Goal: Information Seeking & Learning: Learn about a topic

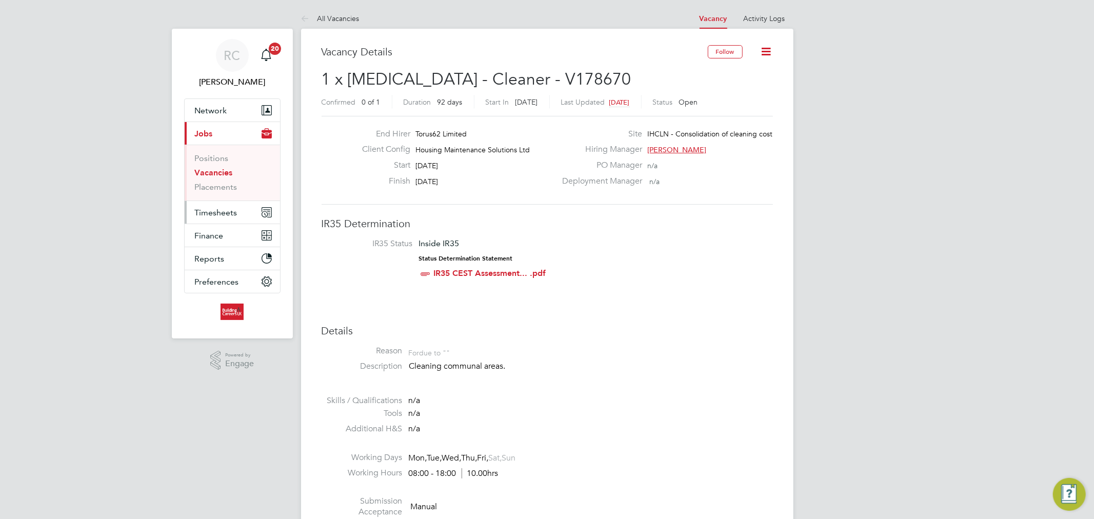
click at [222, 213] on span "Timesheets" at bounding box center [216, 213] width 43 height 10
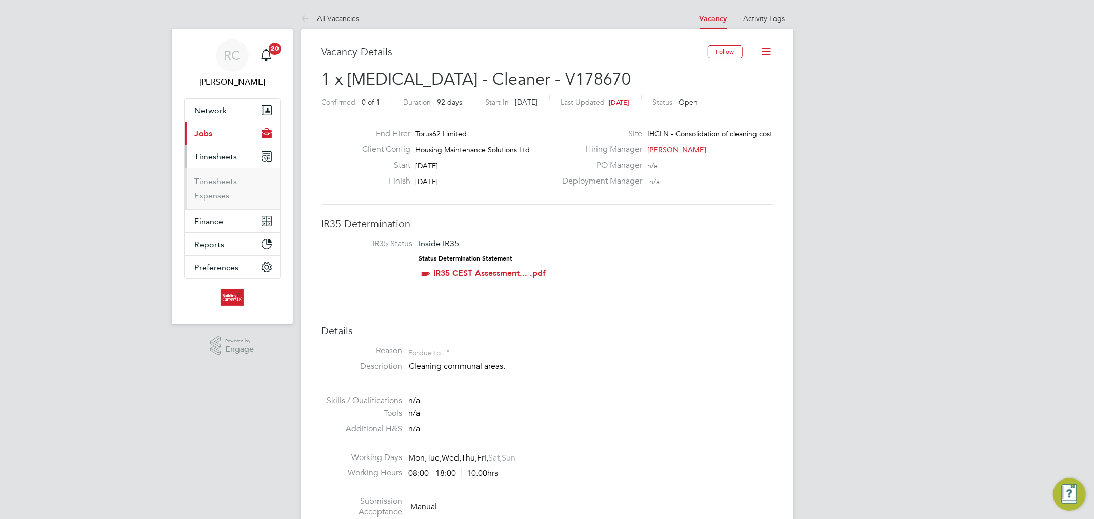
click at [228, 187] on li "Timesheets" at bounding box center [233, 183] width 77 height 14
click at [228, 186] on link "Timesheets" at bounding box center [216, 181] width 43 height 10
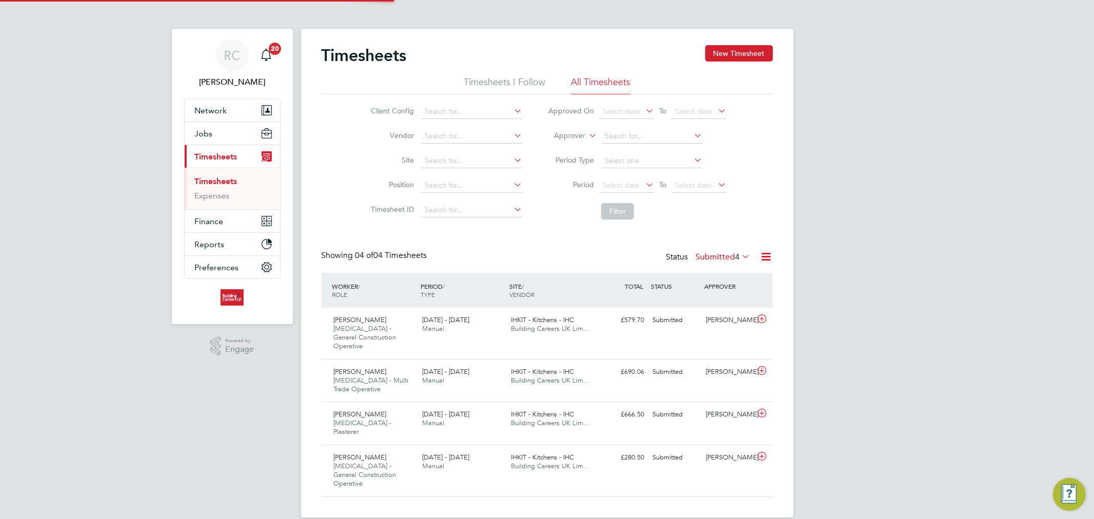
scroll to position [26, 89]
click at [724, 259] on label "Submitted 4" at bounding box center [723, 257] width 54 height 10
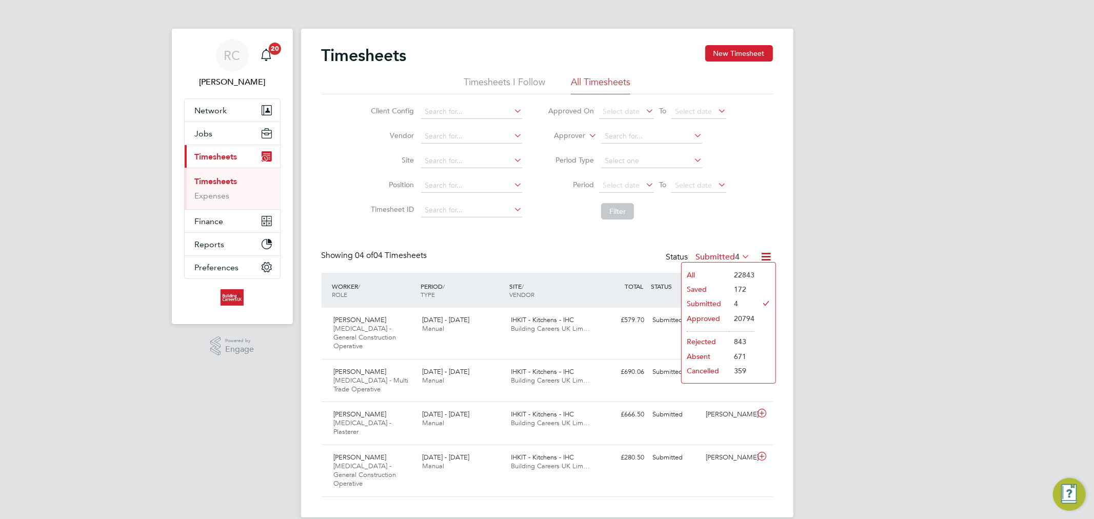
click at [694, 272] on li "All" at bounding box center [705, 275] width 47 height 14
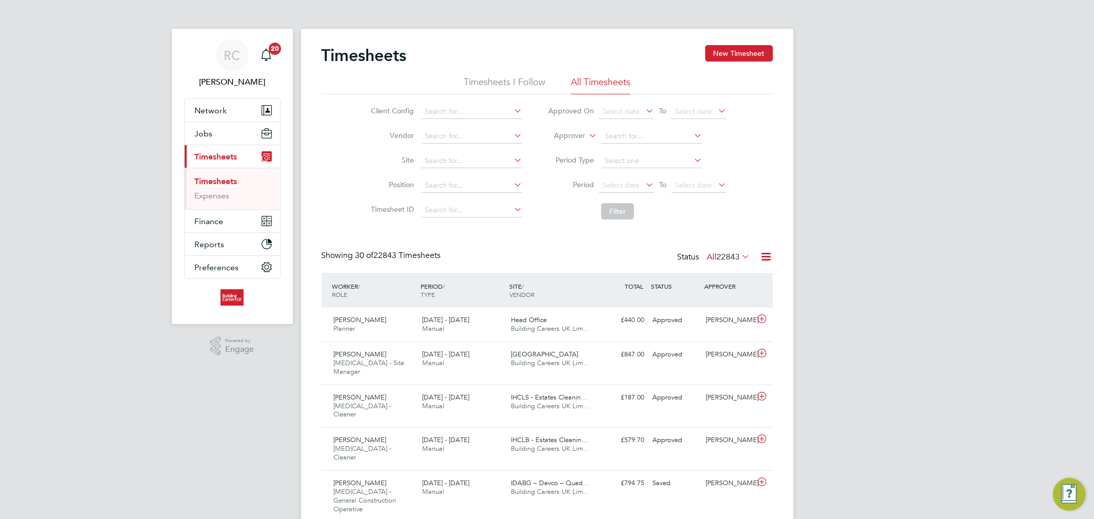
click at [722, 260] on span "22843" at bounding box center [728, 257] width 23 height 10
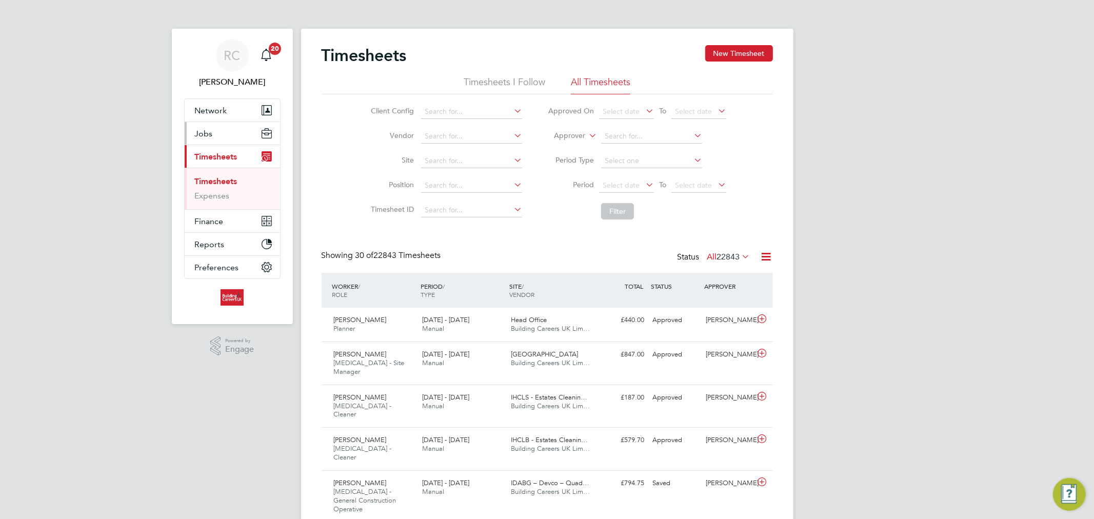
click at [216, 129] on button "Jobs" at bounding box center [232, 133] width 95 height 23
click at [453, 209] on input at bounding box center [471, 210] width 101 height 14
click at [457, 183] on input at bounding box center [471, 185] width 101 height 14
click at [236, 139] on button "Jobs" at bounding box center [232, 133] width 95 height 23
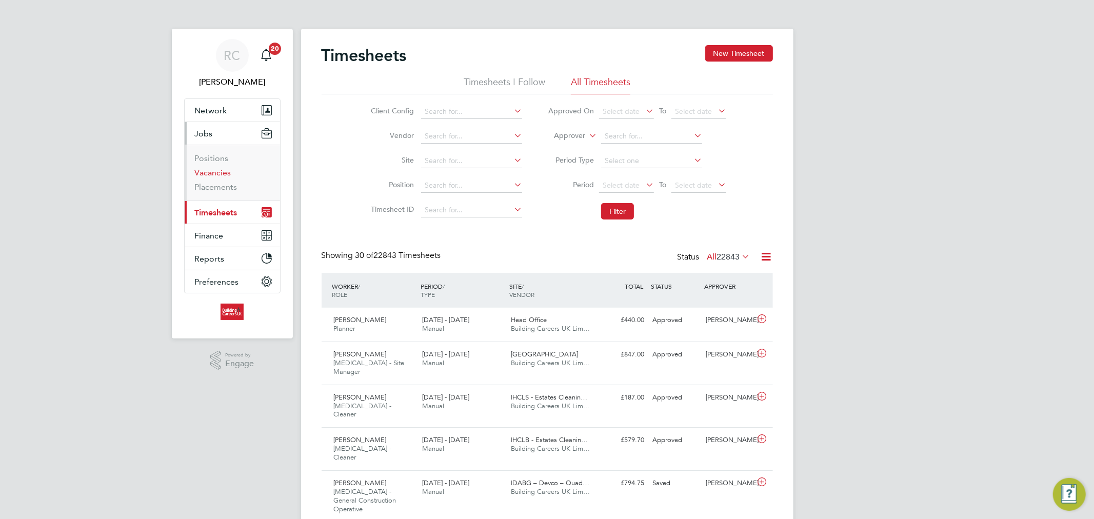
click at [229, 172] on link "Vacancies" at bounding box center [213, 173] width 36 height 10
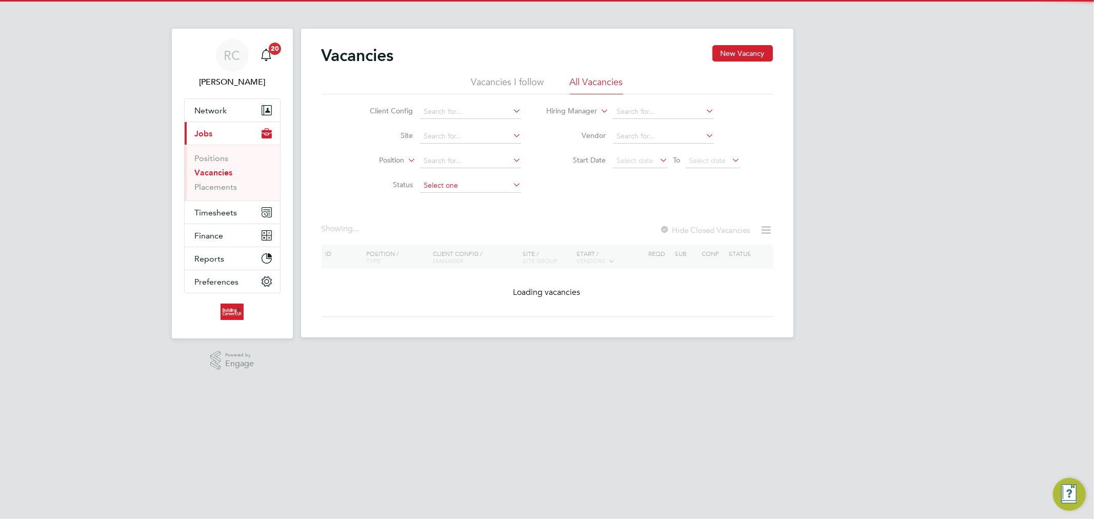
click at [443, 186] on input at bounding box center [470, 185] width 101 height 14
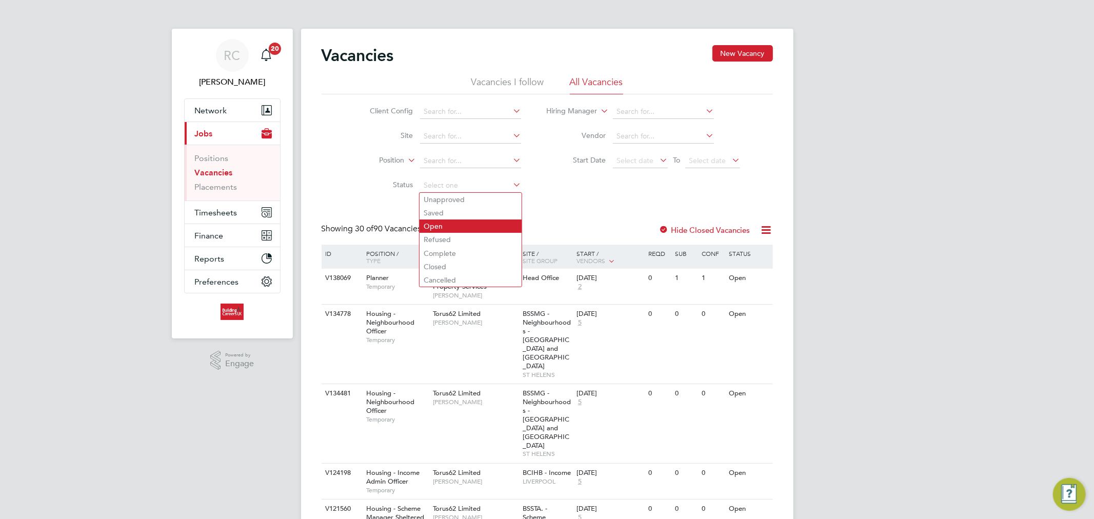
click at [450, 225] on li "Open" at bounding box center [470, 225] width 102 height 13
type input "Open"
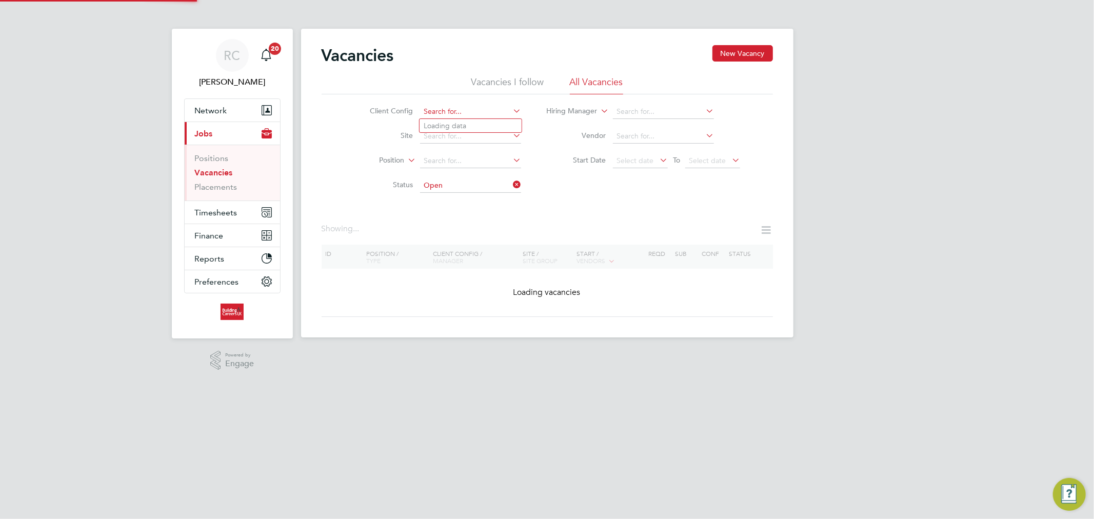
click at [455, 113] on input at bounding box center [470, 112] width 101 height 14
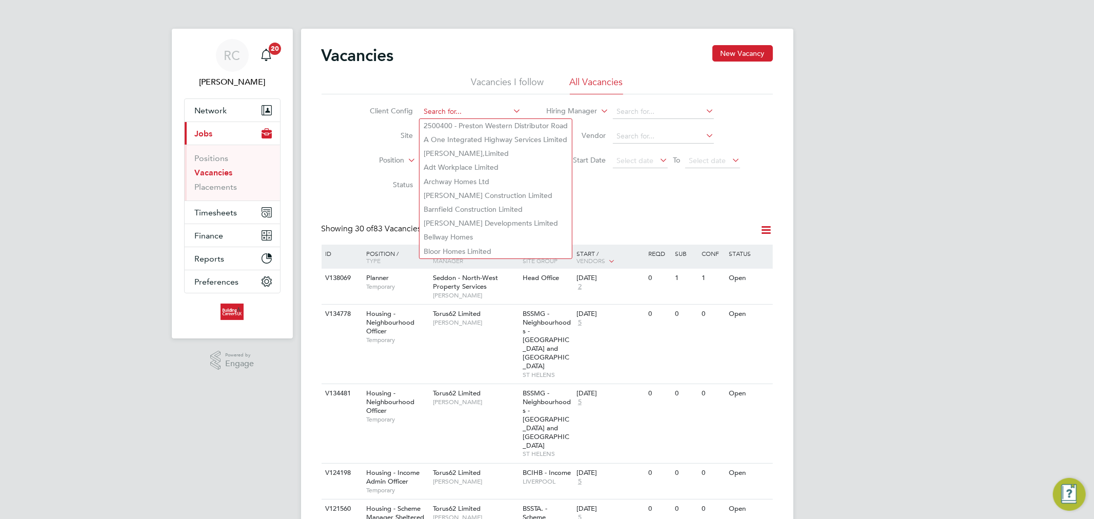
type input "h"
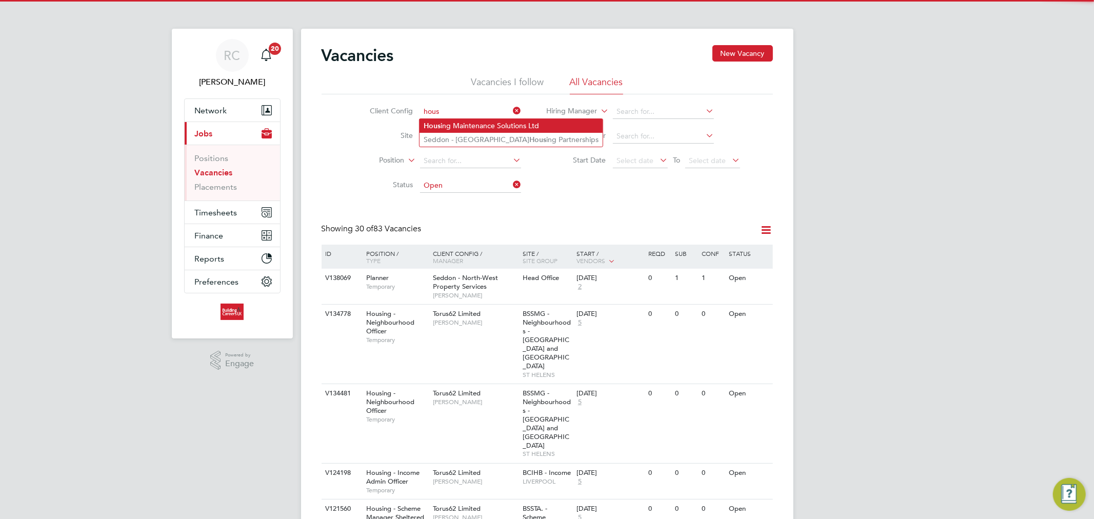
click at [456, 127] on li "Hous ing Maintenance Solutions Ltd" at bounding box center [510, 126] width 183 height 14
type input "Housing Maintenance Solutions Ltd"
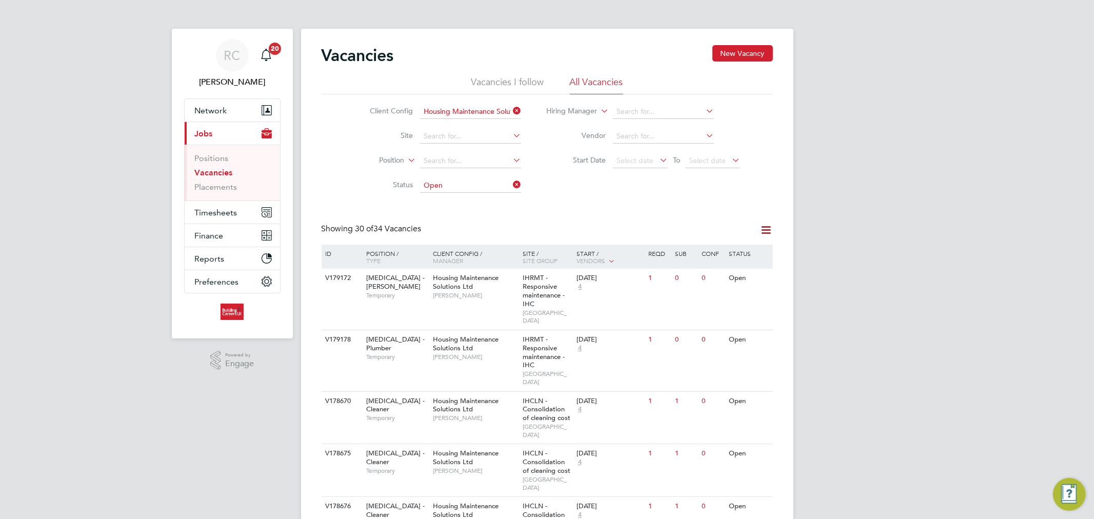
click at [760, 226] on icon at bounding box center [766, 230] width 13 height 13
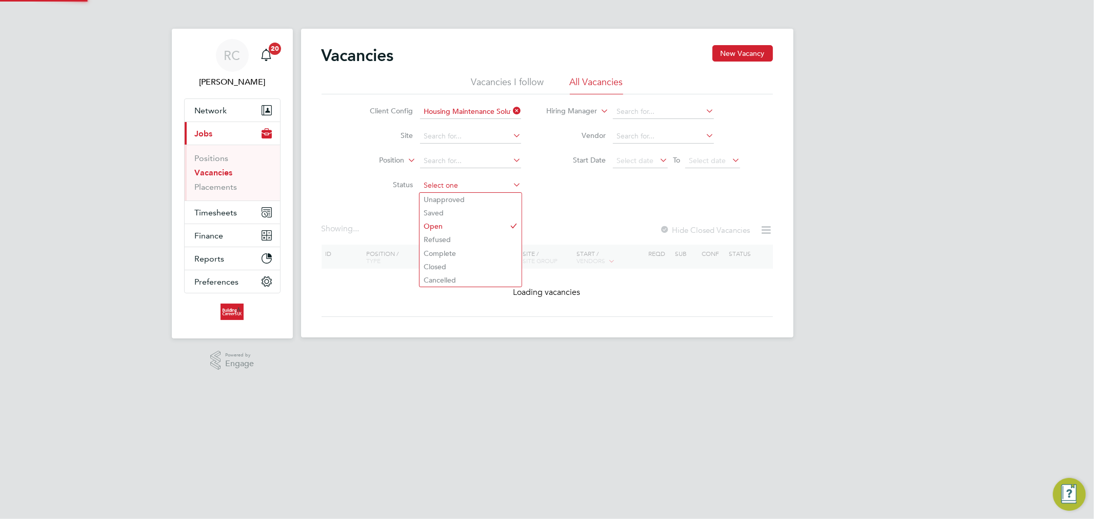
click at [472, 186] on input at bounding box center [470, 185] width 101 height 14
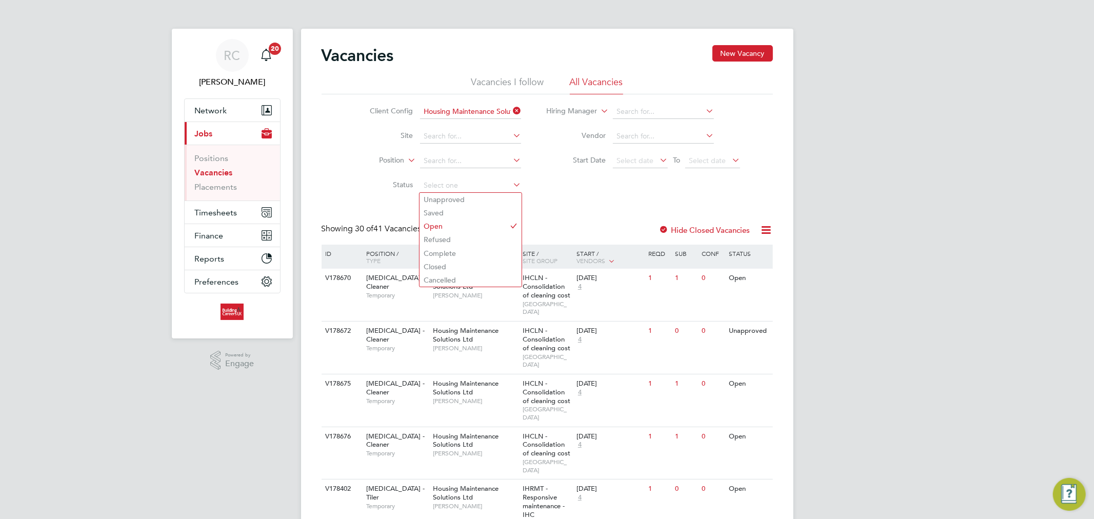
click at [583, 189] on div "Client Config Housing Maintenance Solutions Ltd Site Position Status Hiring Man…" at bounding box center [547, 146] width 451 height 104
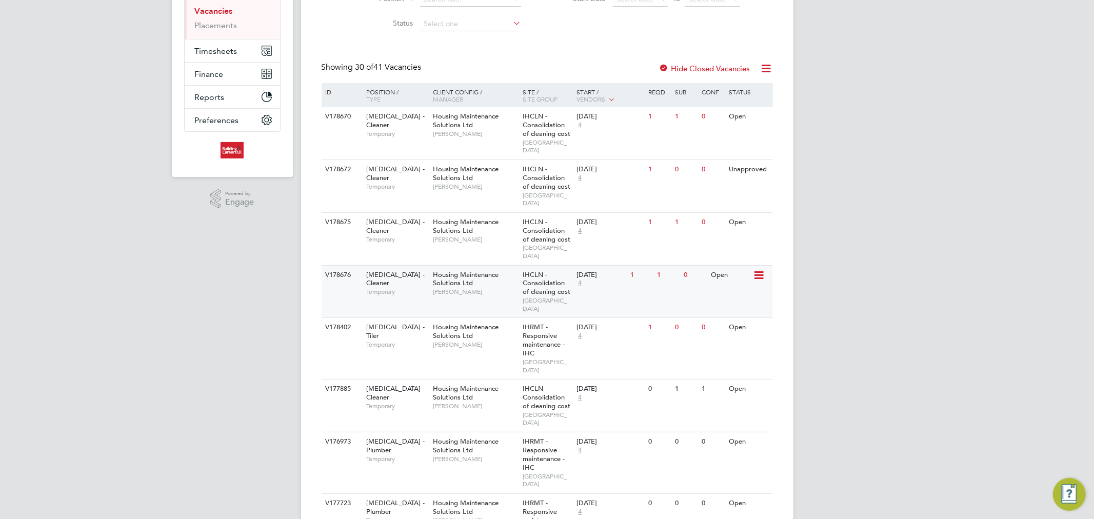
scroll to position [171, 0]
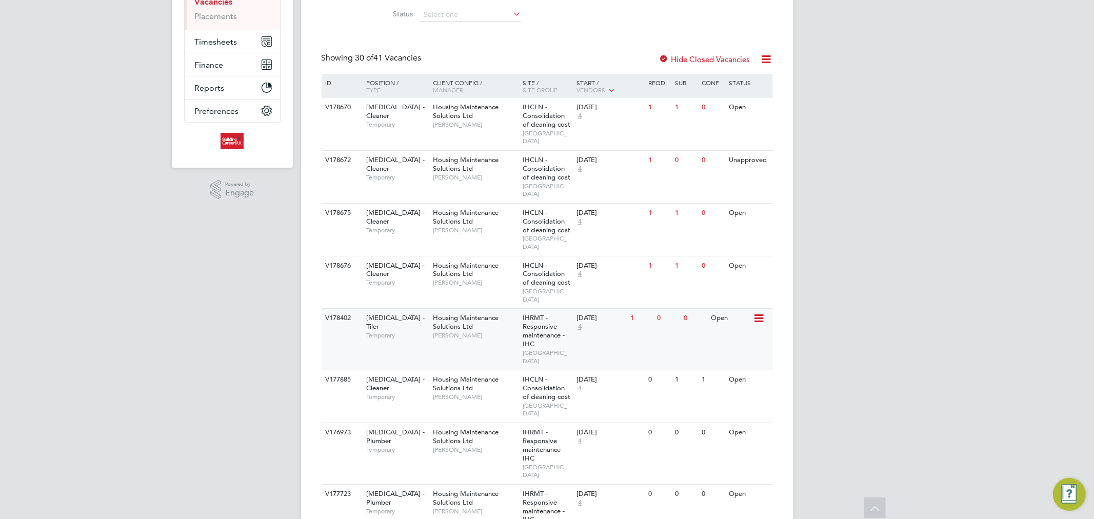
click at [445, 313] on span "Housing Maintenance Solutions Ltd" at bounding box center [466, 321] width 66 height 17
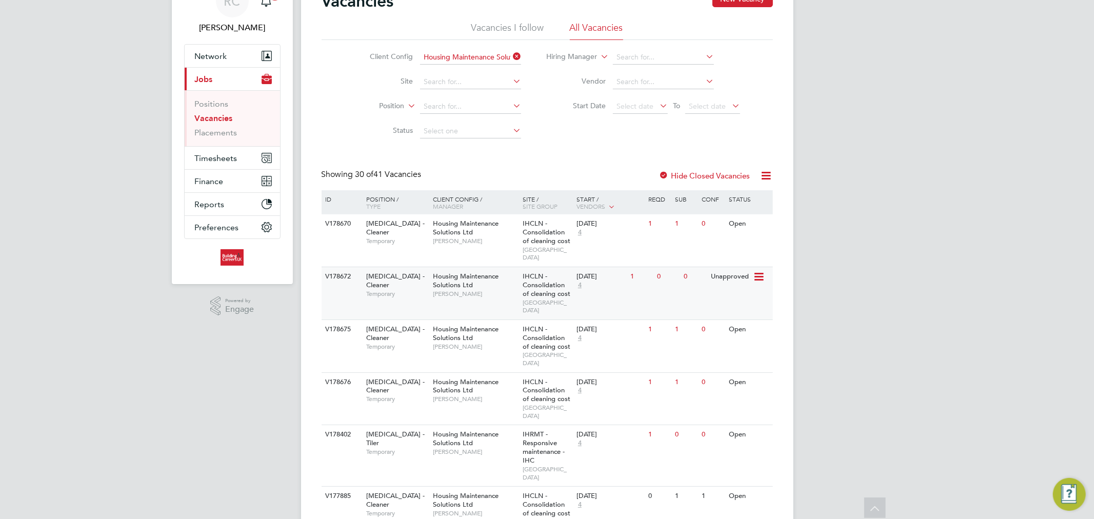
scroll to position [0, 0]
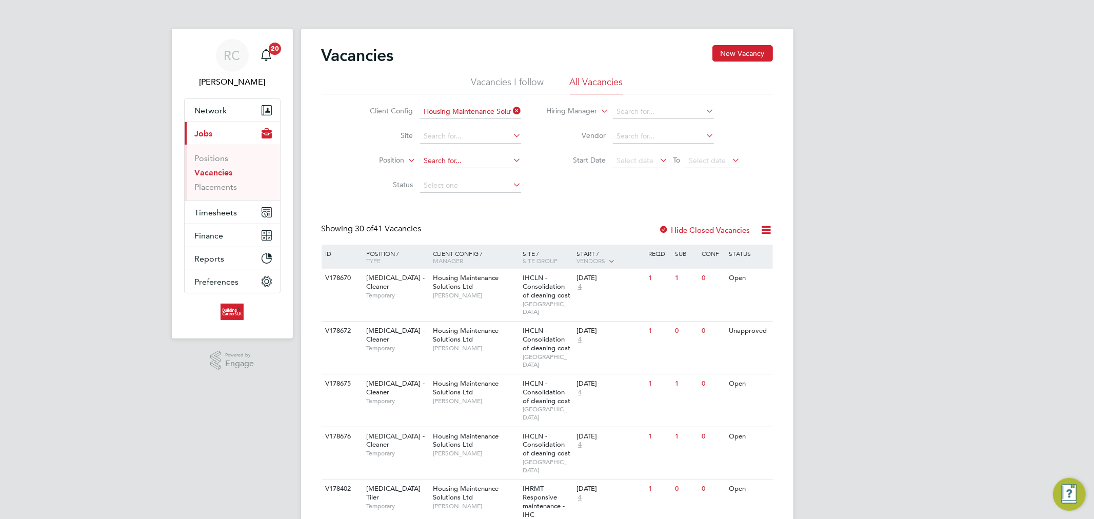
click at [467, 162] on input at bounding box center [470, 161] width 101 height 14
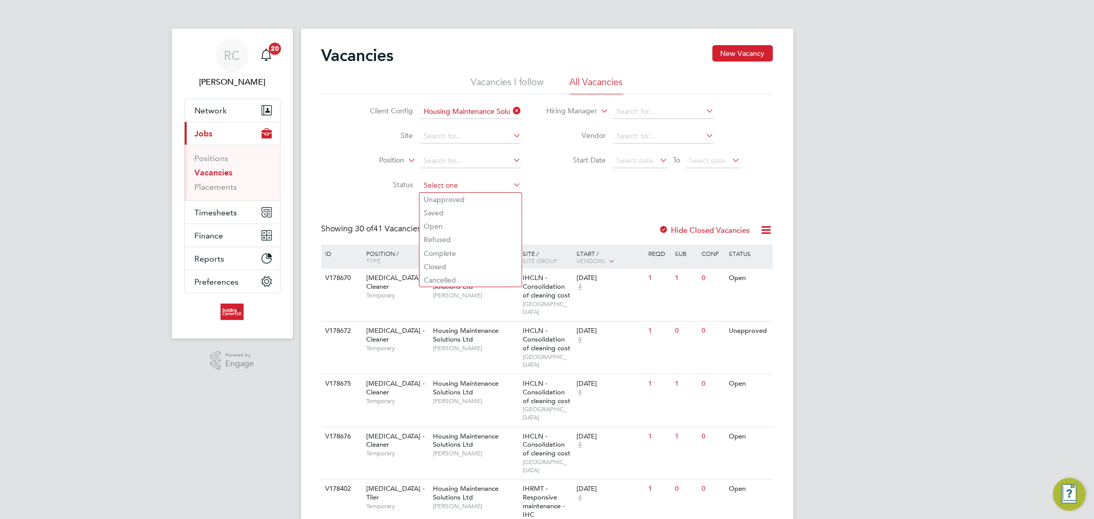
click at [483, 185] on input at bounding box center [470, 185] width 101 height 14
click at [465, 222] on li "Open" at bounding box center [470, 225] width 102 height 13
type input "Open"
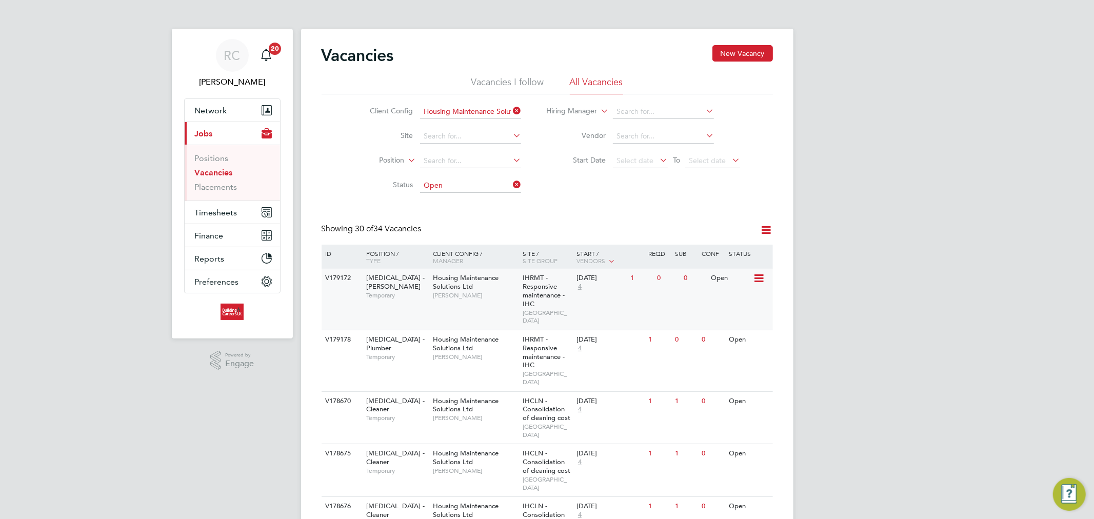
click at [759, 280] on icon at bounding box center [758, 278] width 10 height 12
click at [236, 113] on button "Network" at bounding box center [232, 110] width 95 height 23
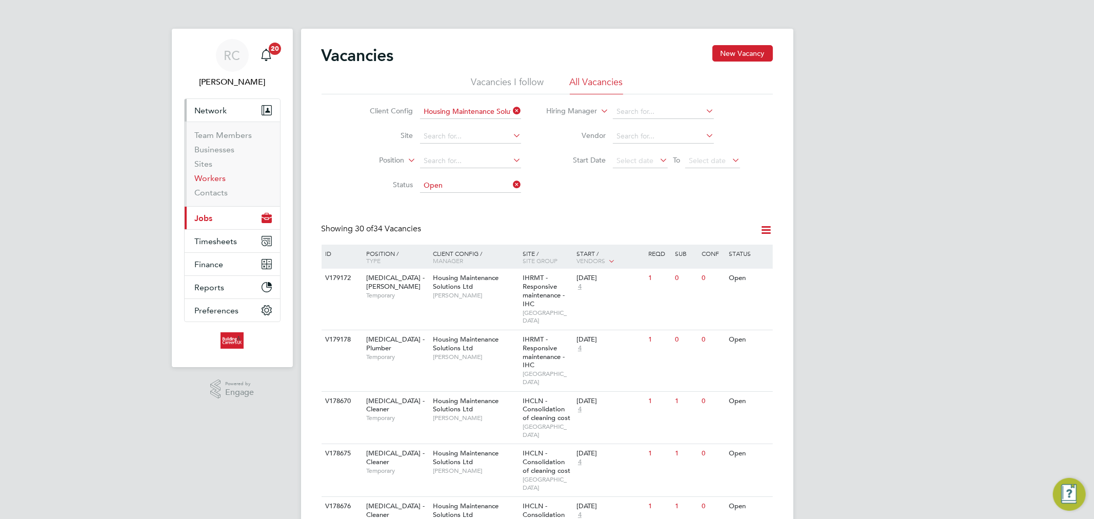
click at [222, 175] on link "Workers" at bounding box center [210, 178] width 31 height 10
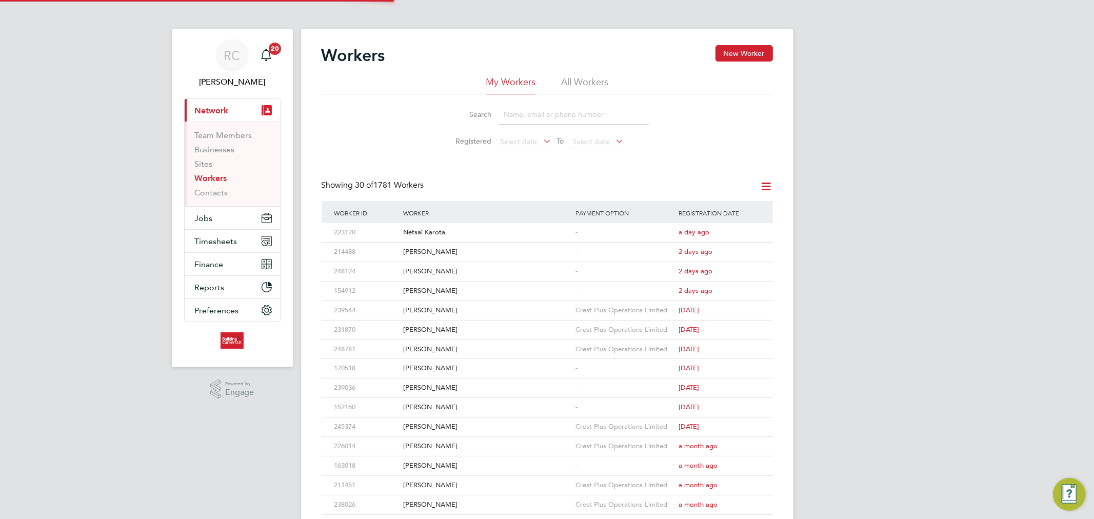
click at [576, 78] on li "All Workers" at bounding box center [584, 85] width 47 height 18
click at [559, 109] on input at bounding box center [574, 115] width 150 height 20
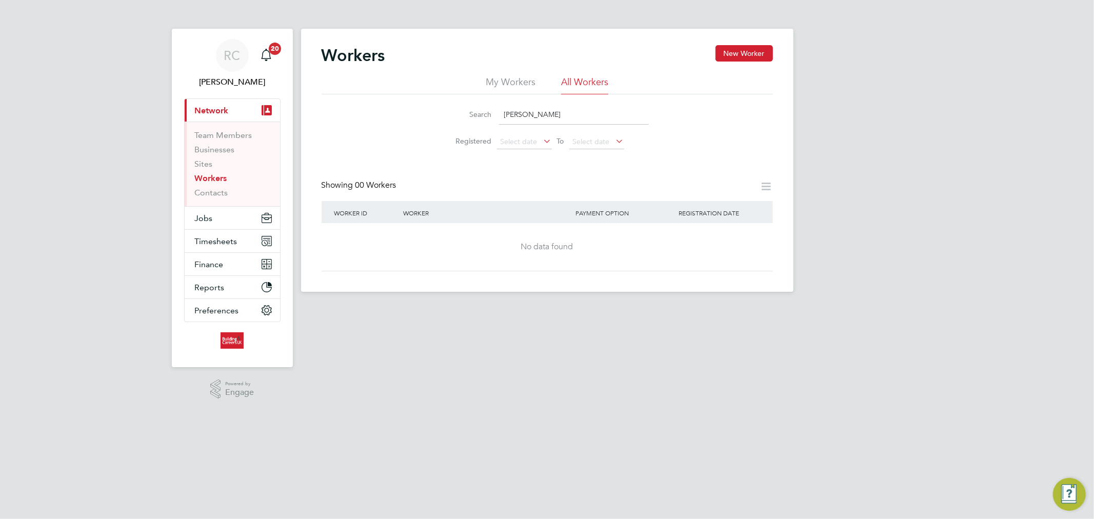
type input "[PERSON_NAME]"
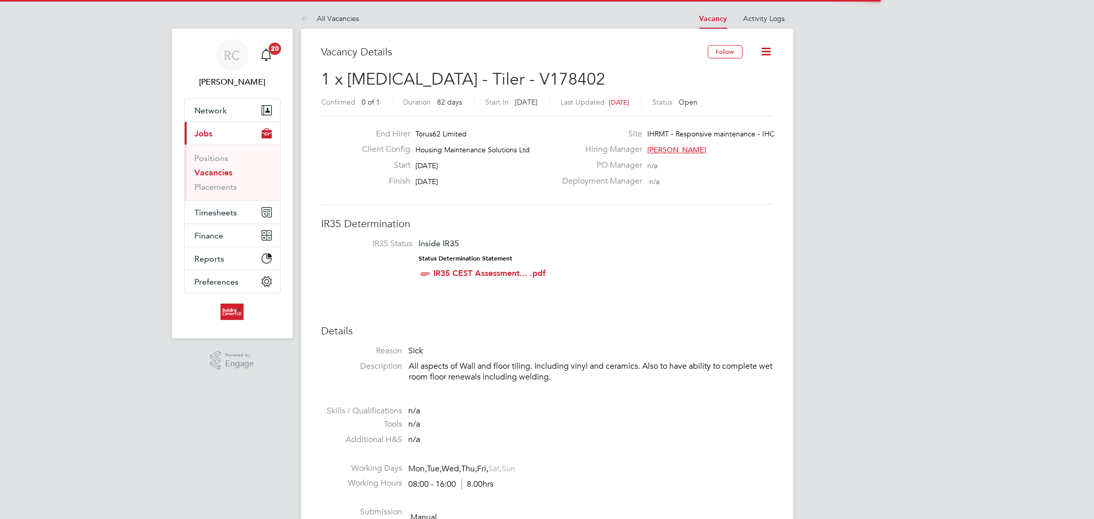
scroll to position [30, 72]
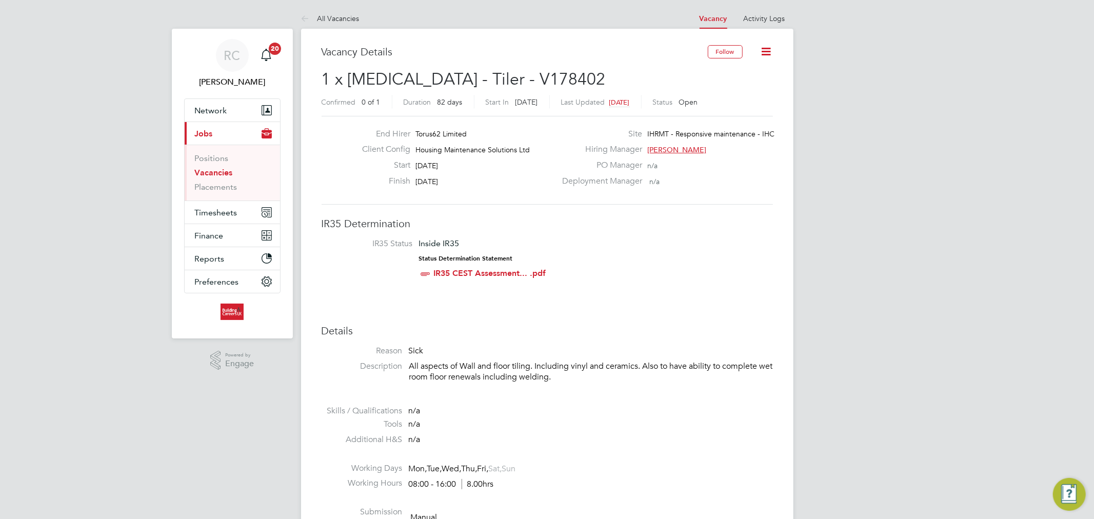
click at [479, 372] on p "All aspects of Wall and floor tiling. Including vinyl and ceramics. Also to hav…" at bounding box center [591, 372] width 364 height 22
click at [522, 371] on p "All aspects of Wall and floor tiling. Including vinyl and ceramics. Also to hav…" at bounding box center [591, 372] width 364 height 22
drag, startPoint x: 566, startPoint y: 373, endPoint x: 386, endPoint y: 361, distance: 181.0
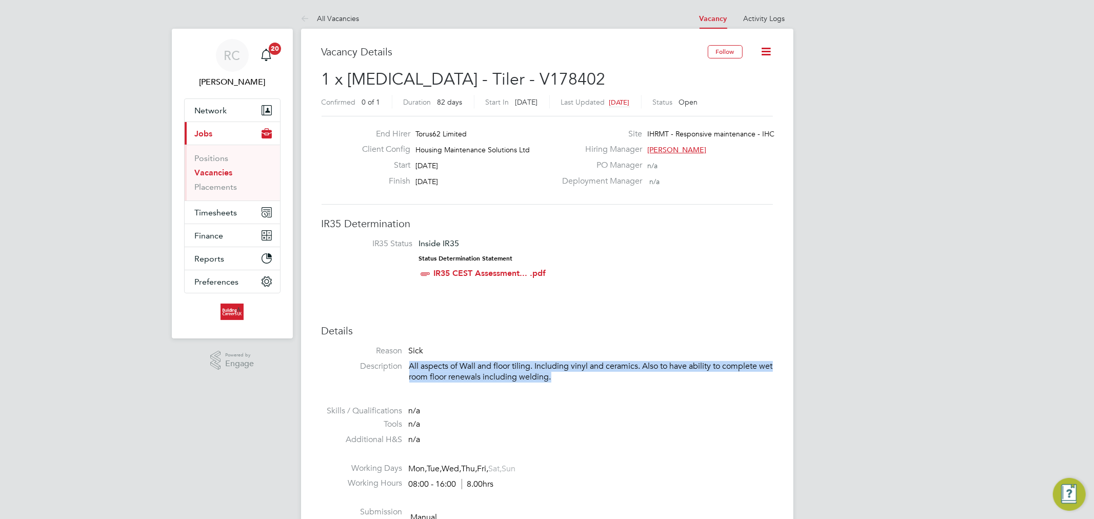
click at [386, 361] on li "Description All aspects of Wall and floor tiling. Including vinyl and ceramics.…" at bounding box center [547, 377] width 451 height 32
click at [492, 371] on p "All aspects of Wall and floor tiling. Including vinyl and ceramics. Also to hav…" at bounding box center [591, 372] width 364 height 22
click at [491, 371] on p "All aspects of Wall and floor tiling. Including vinyl and ceramics. Also to hav…" at bounding box center [591, 372] width 364 height 22
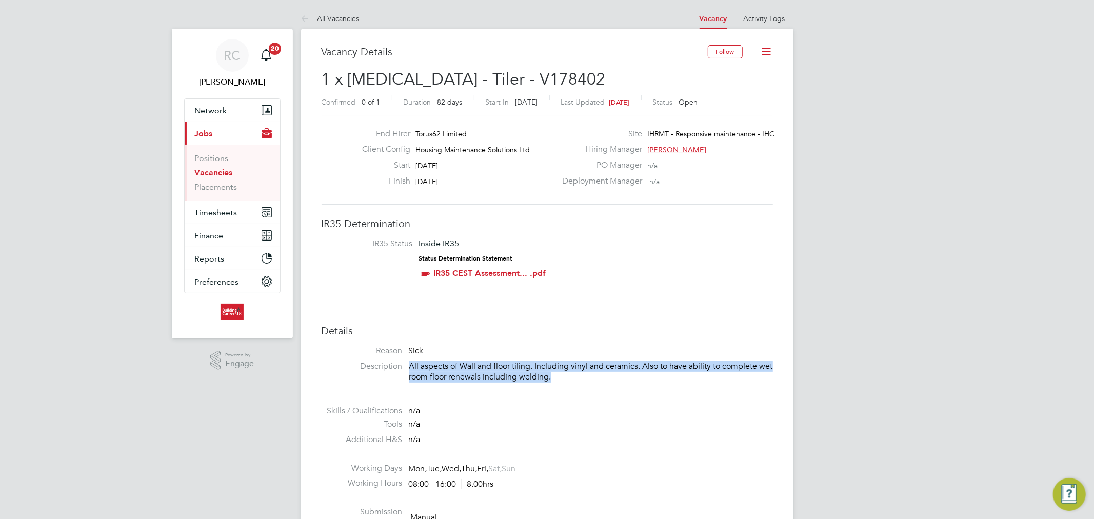
click at [486, 368] on p "All aspects of Wall and floor tiling. Including vinyl and ceramics. Also to hav…" at bounding box center [591, 372] width 364 height 22
click at [496, 366] on p "All aspects of Wall and floor tiling. Including vinyl and ceramics. Also to hav…" at bounding box center [591, 372] width 364 height 22
drag, startPoint x: 496, startPoint y: 366, endPoint x: 496, endPoint y: 372, distance: 6.2
click at [496, 372] on p "All aspects of Wall and floor tiling. Including vinyl and ceramics. Also to hav…" at bounding box center [591, 372] width 364 height 22
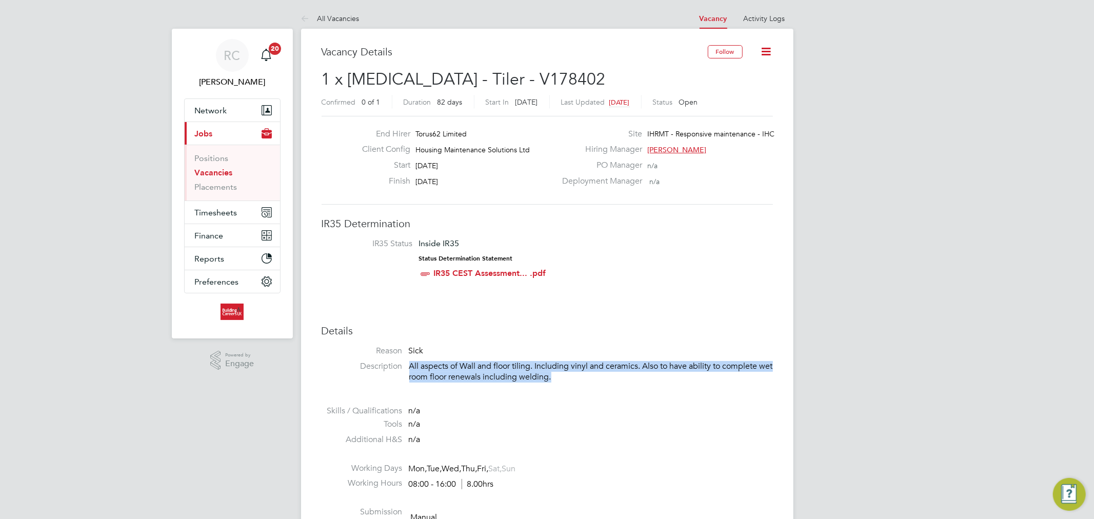
click at [510, 368] on p "All aspects of Wall and floor tiling. Including vinyl and ceramics. Also to hav…" at bounding box center [591, 372] width 364 height 22
click at [510, 370] on p "All aspects of Wall and floor tiling. Including vinyl and ceramics. Also to hav…" at bounding box center [591, 372] width 364 height 22
click at [572, 373] on p "All aspects of Wall and floor tiling. Including vinyl and ceramics. Also to hav…" at bounding box center [591, 372] width 364 height 22
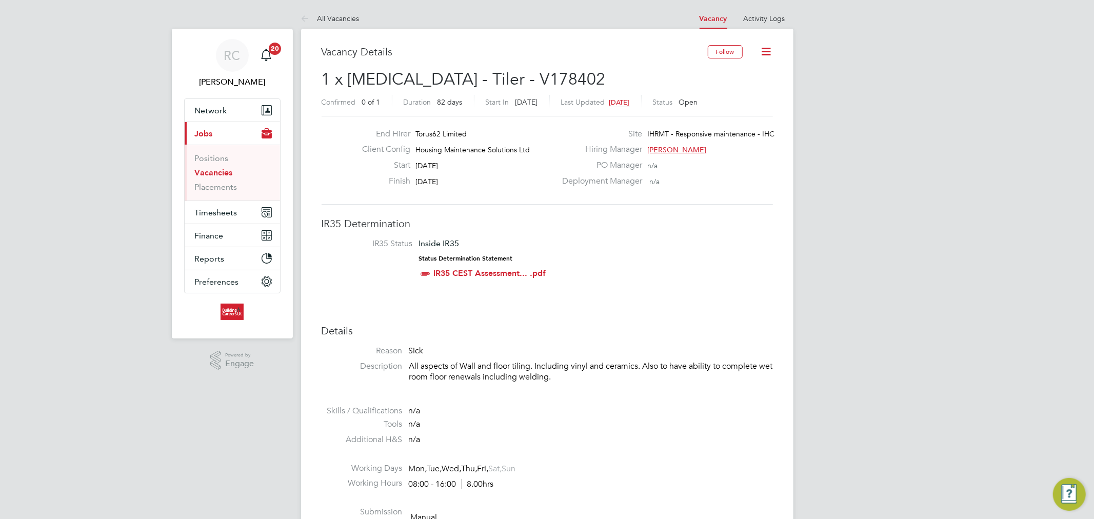
click at [572, 373] on p "All aspects of Wall and floor tiling. Including vinyl and ceramics. Also to hav…" at bounding box center [591, 372] width 364 height 22
click at [574, 377] on p "All aspects of Wall and floor tiling. Including vinyl and ceramics. Also to hav…" at bounding box center [591, 372] width 364 height 22
click at [575, 377] on p "All aspects of Wall and floor tiling. Including vinyl and ceramics. Also to hav…" at bounding box center [591, 372] width 364 height 22
